Goal: Information Seeking & Learning: Learn about a topic

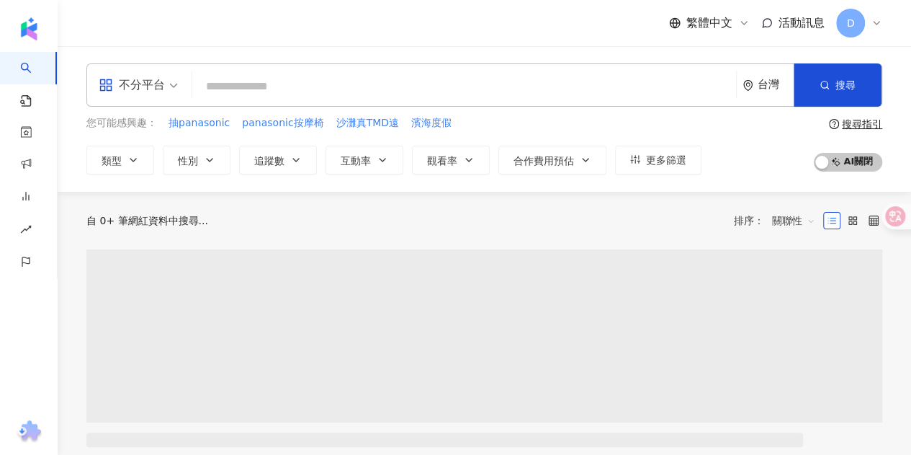
type input "*"
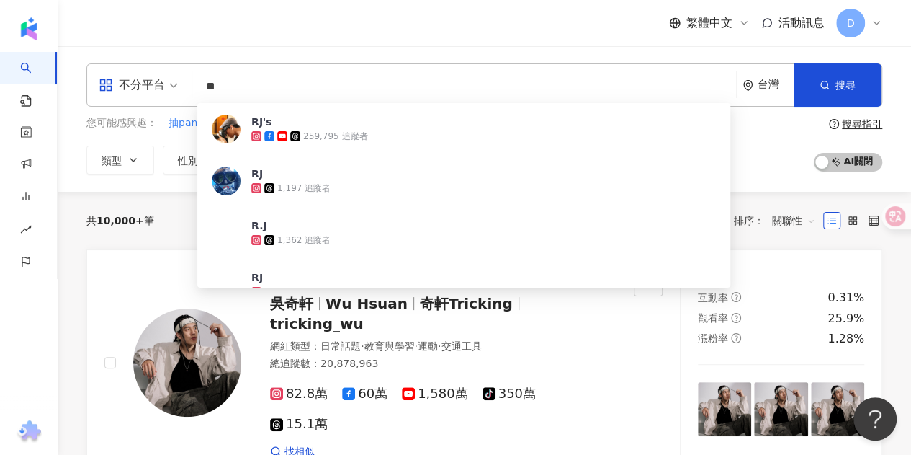
type input "*"
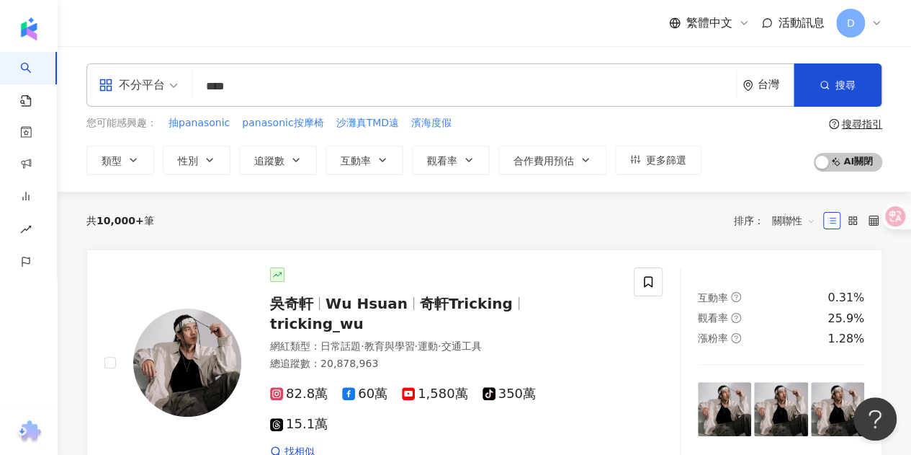
type input "**"
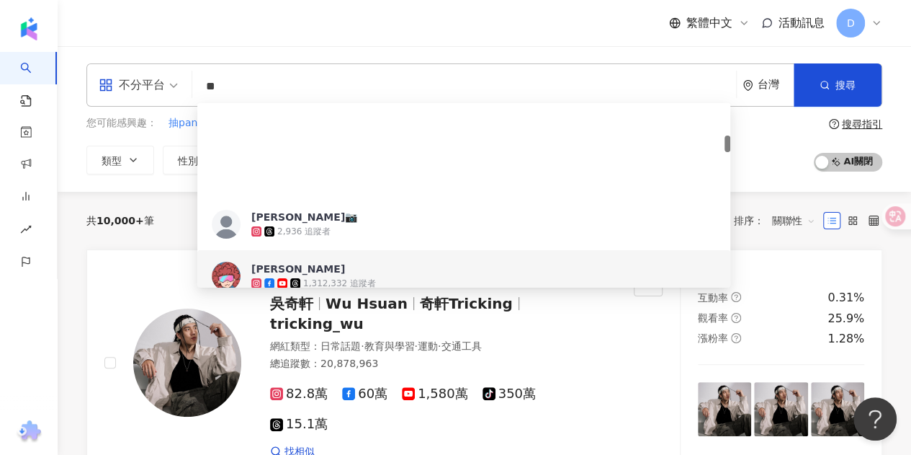
scroll to position [360, 0]
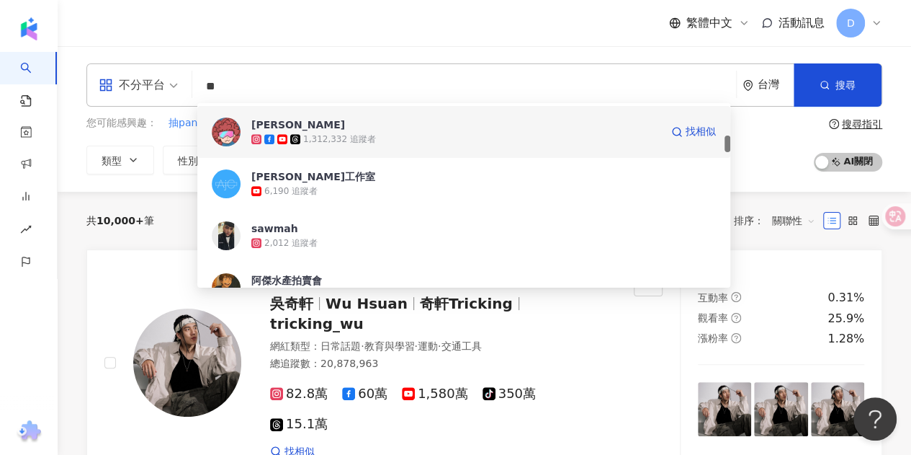
click at [385, 133] on div "1,312,332 追蹤者" at bounding box center [455, 139] width 409 height 14
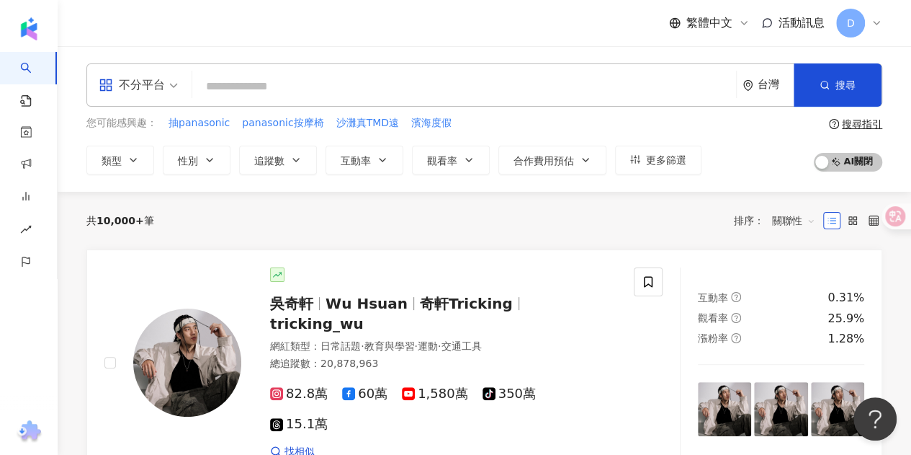
paste input "**********"
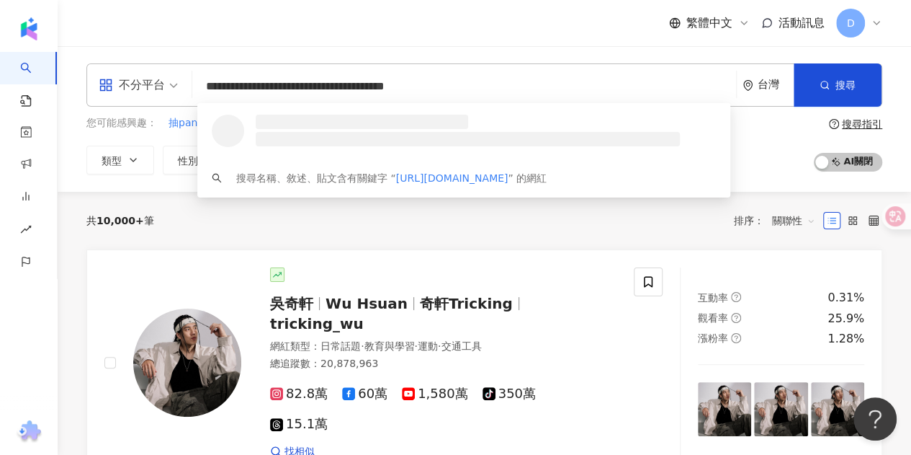
scroll to position [0, 0]
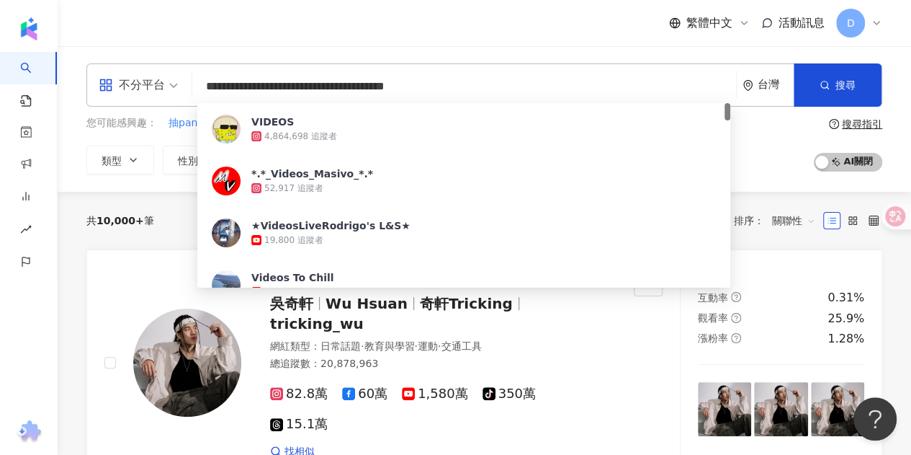
drag, startPoint x: 422, startPoint y: 85, endPoint x: 537, endPoint y: 86, distance: 114.6
click at [535, 86] on input "**********" at bounding box center [464, 86] width 532 height 27
type input "**********"
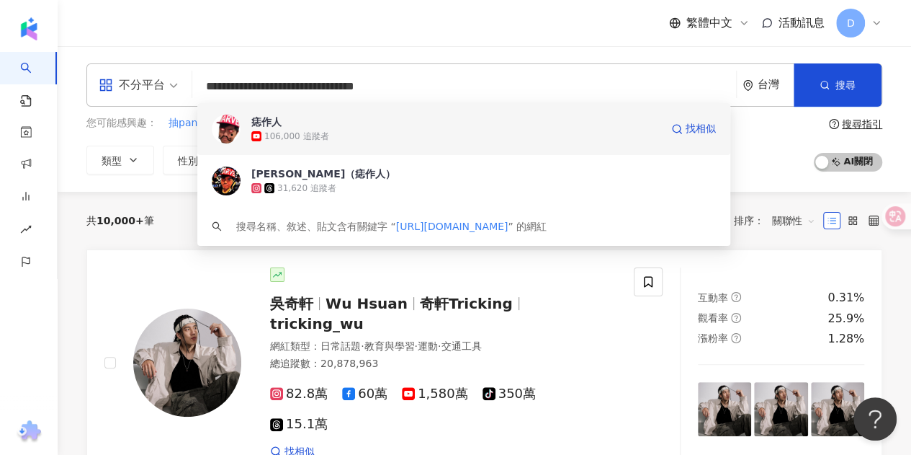
click at [288, 120] on span "痣作人" at bounding box center [455, 122] width 409 height 14
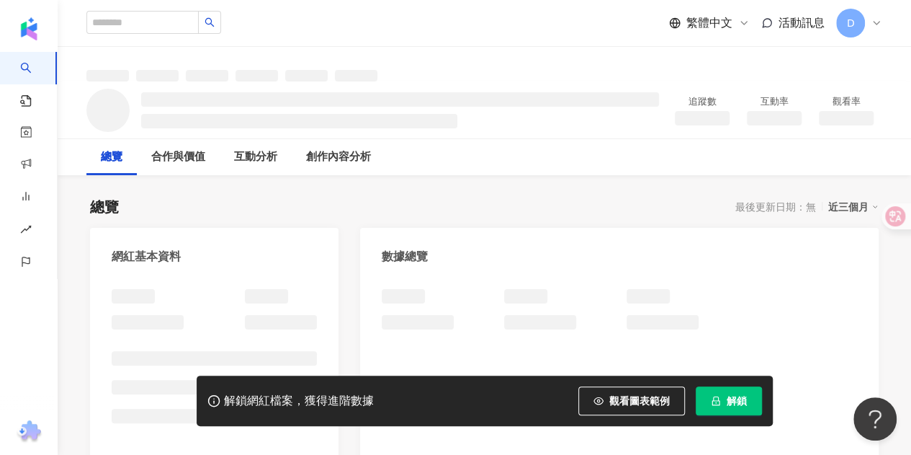
click at [731, 400] on span "解鎖" at bounding box center [737, 401] width 20 height 12
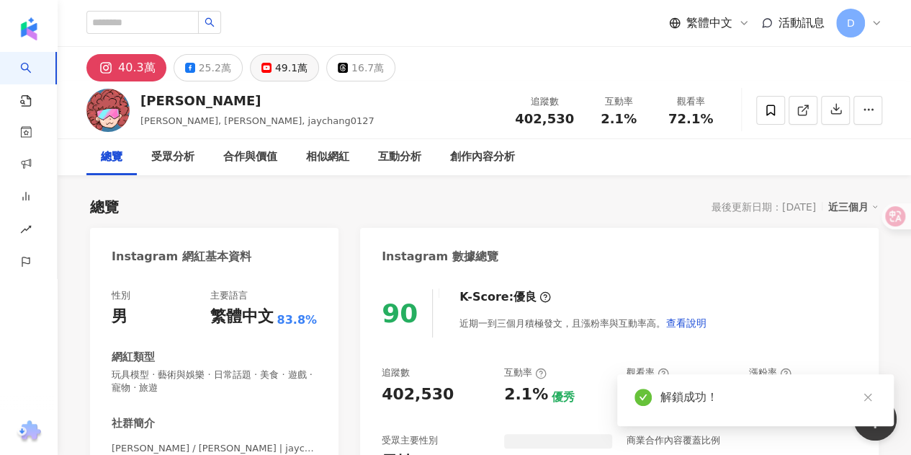
click at [275, 68] on div "49.1萬" at bounding box center [291, 68] width 32 height 20
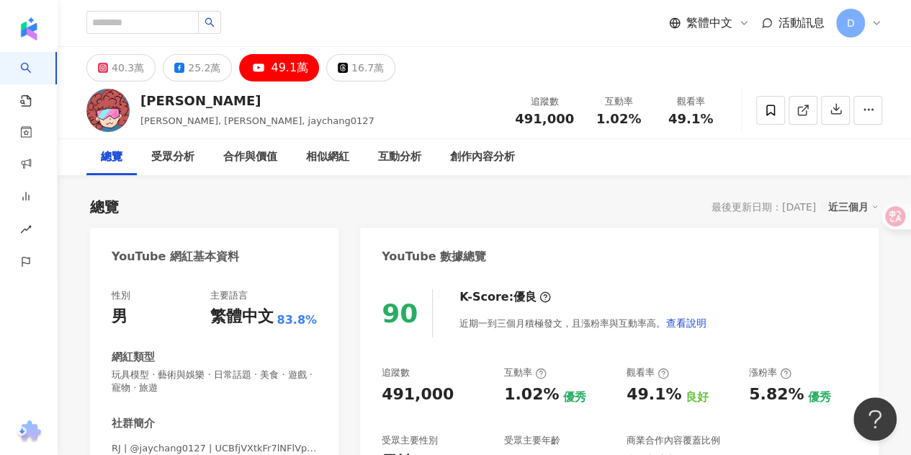
click at [289, 208] on div "總覽 最後更新日期：2025/9/17 近三個月" at bounding box center [484, 207] width 789 height 20
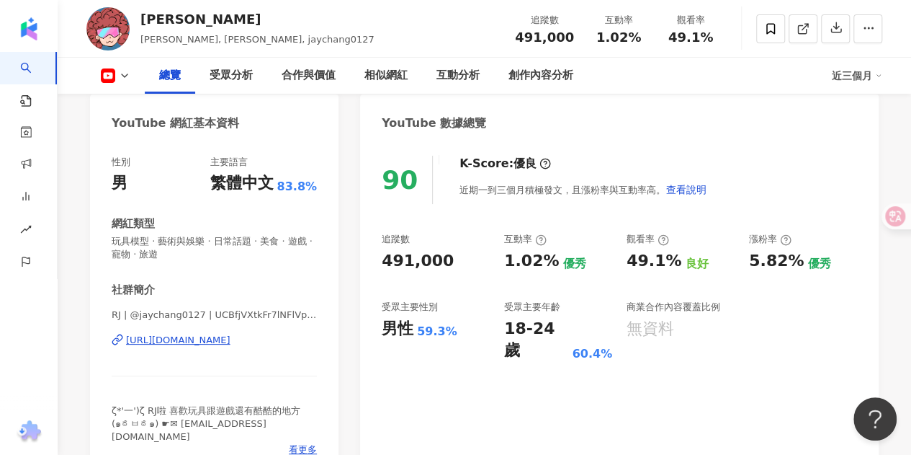
scroll to position [144, 0]
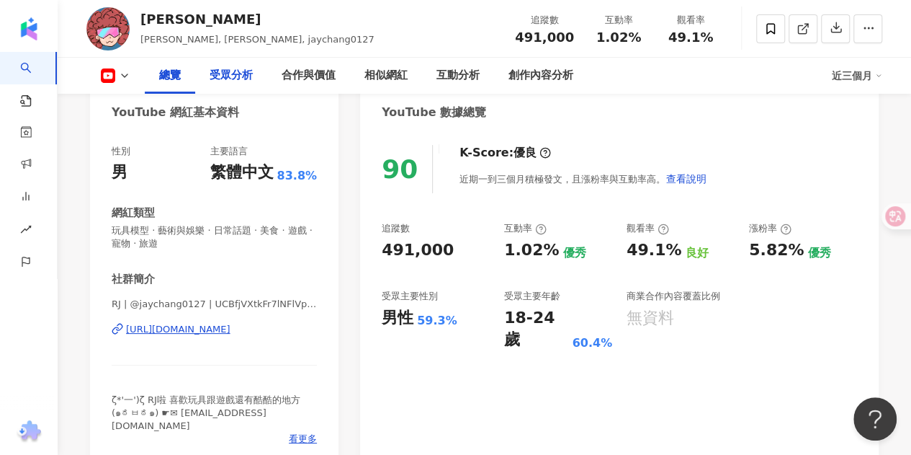
click at [229, 69] on div "受眾分析" at bounding box center [231, 75] width 43 height 17
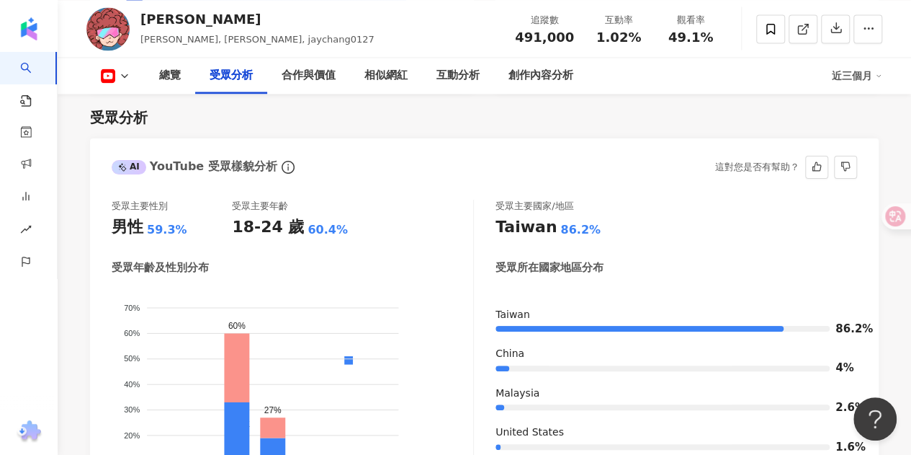
scroll to position [1308, 0]
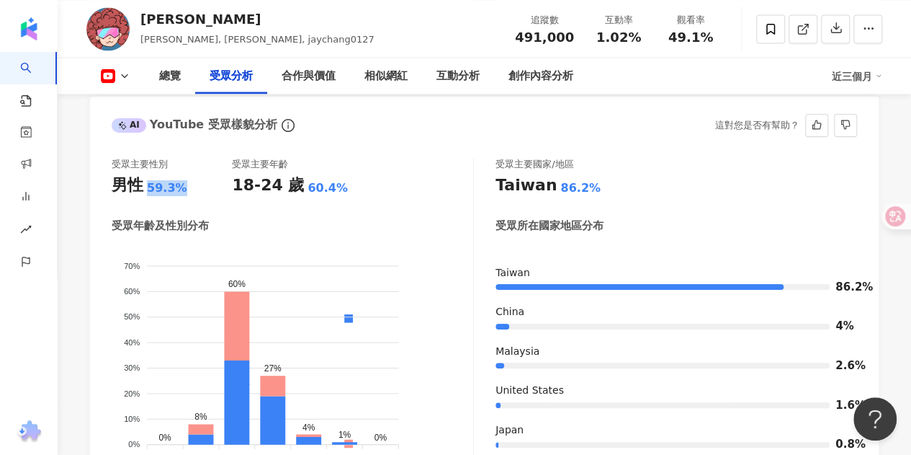
drag, startPoint x: 142, startPoint y: 192, endPoint x: 195, endPoint y: 187, distance: 52.9
click at [195, 187] on div "男性 59.3%" at bounding box center [172, 185] width 120 height 22
drag, startPoint x: 231, startPoint y: 182, endPoint x: 376, endPoint y: 184, distance: 145.6
click at [375, 184] on div "受眾主要性別 男性 59.3% 受眾主要年齡 18-24 歲 60.4%" at bounding box center [293, 177] width 362 height 39
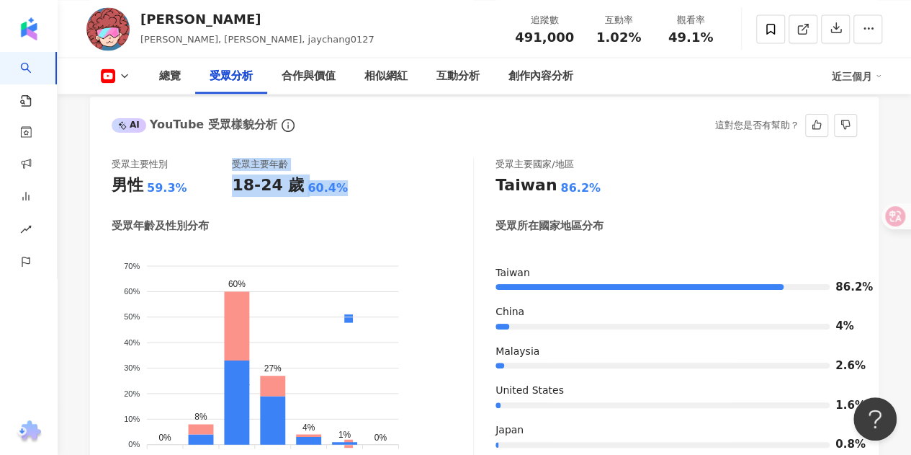
click at [376, 184] on div "受眾主要性別 男性 59.3% 受眾主要年齡 18-24 歲 60.4%" at bounding box center [293, 177] width 362 height 39
drag, startPoint x: 330, startPoint y: 204, endPoint x: 259, endPoint y: 187, distance: 72.7
click at [259, 187] on div "受眾主要性別 男性 59.3% 受眾主要年齡 18-24 歲 60.4% 受眾年齡及性別分布 男性 女性 70% 70% 60% 60% 50% 50% 40…" at bounding box center [293, 319] width 362 height 322
click at [259, 187] on div "18-24 歲" at bounding box center [268, 185] width 72 height 22
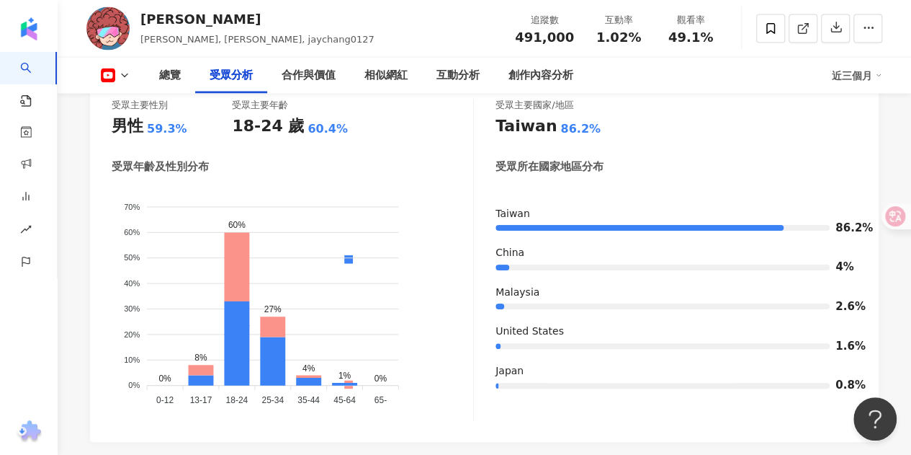
scroll to position [1380, 0]
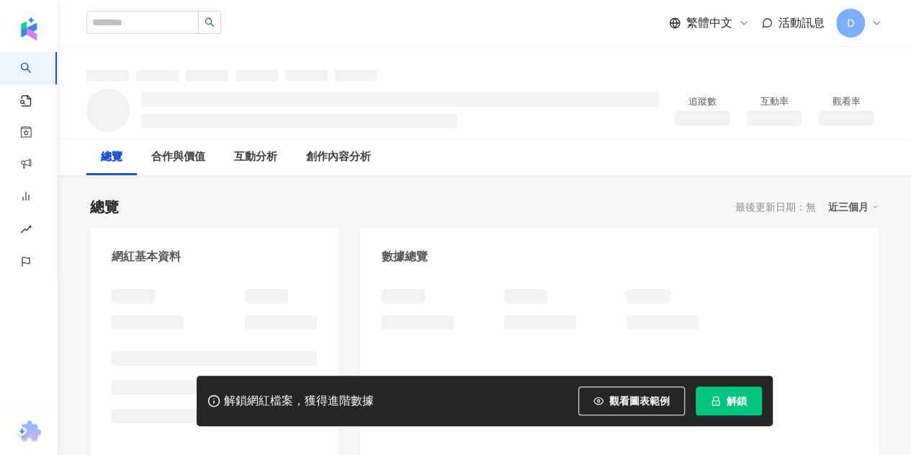
click at [739, 396] on span "解鎖" at bounding box center [737, 401] width 20 height 12
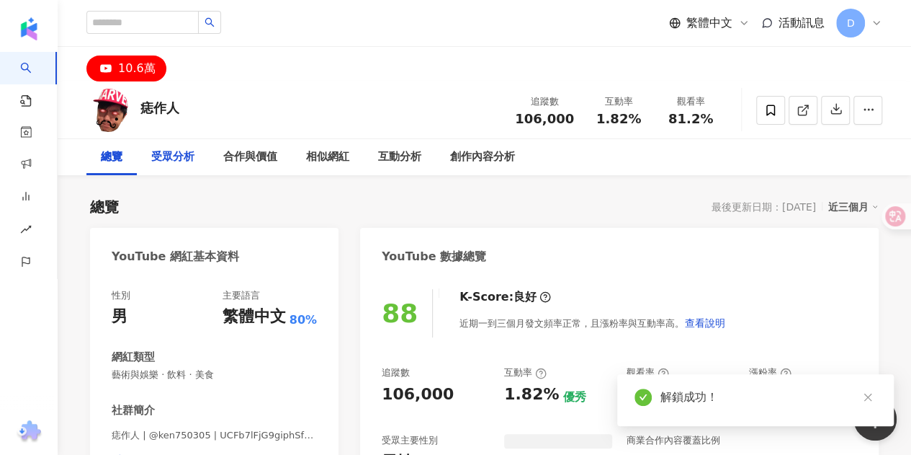
click at [174, 159] on div "受眾分析" at bounding box center [172, 156] width 43 height 17
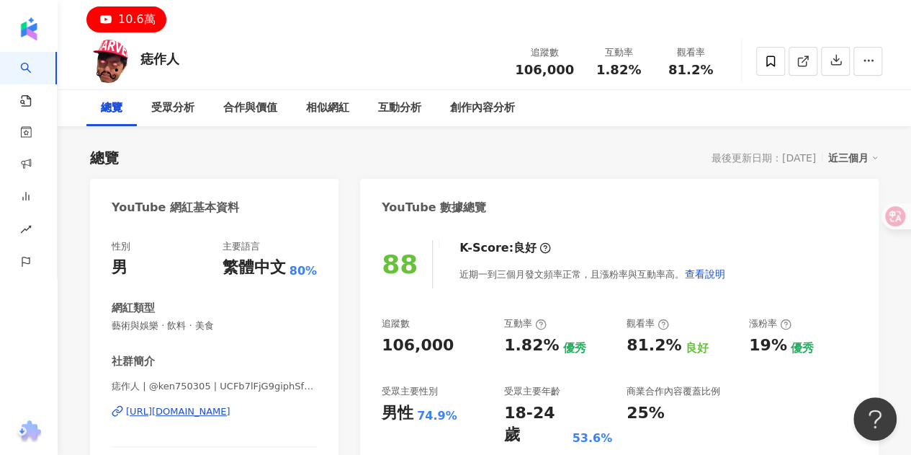
scroll to position [72, 0]
